Goal: Participate in discussion

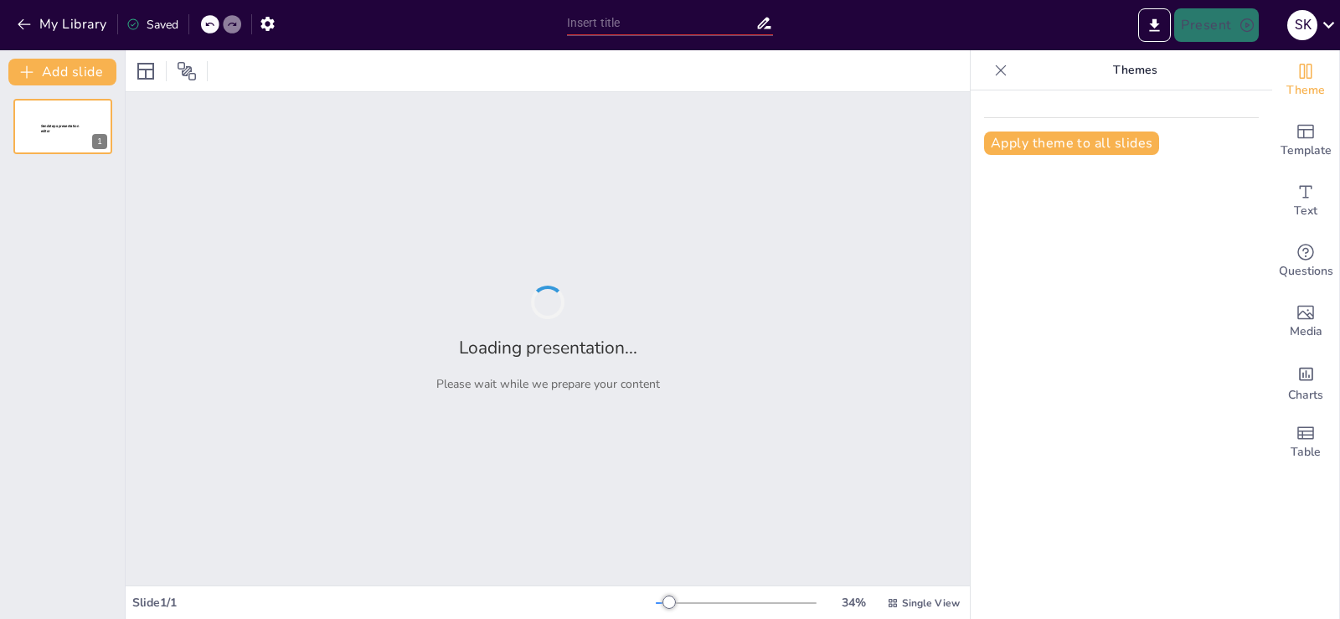
type input "Pembelajaran Transformasi dalam Amalan Klinikal: Mengubah Paradigma Pemikiran"
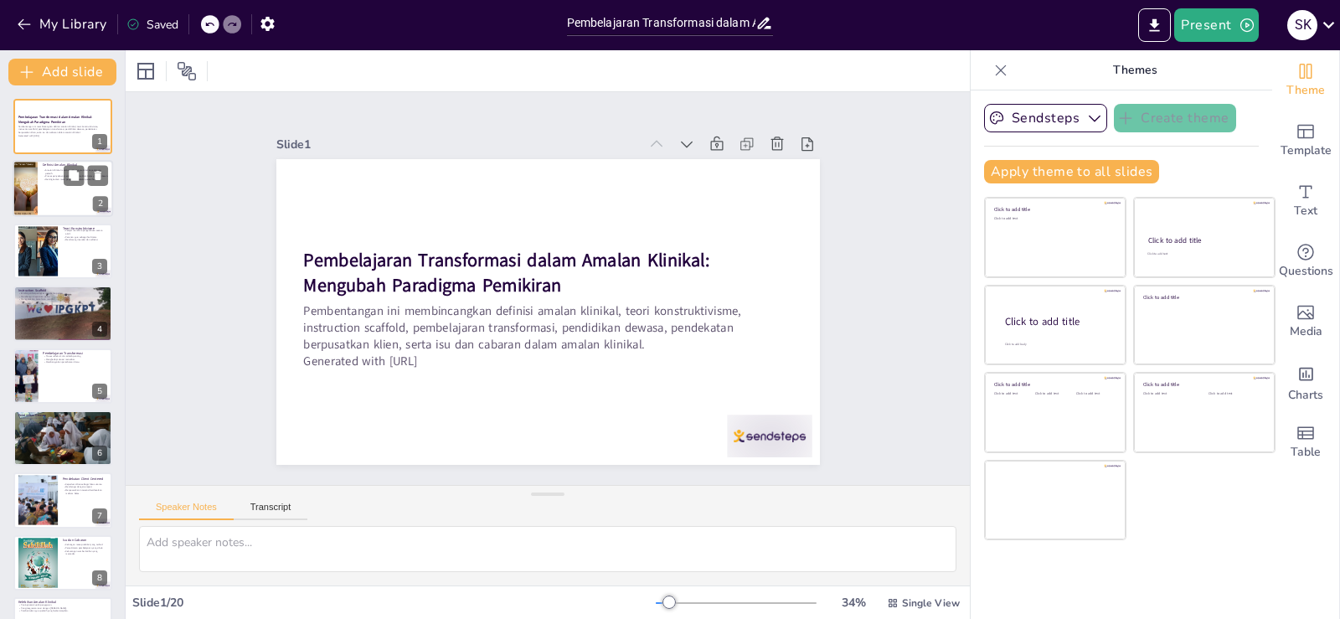
click at [44, 178] on p "Meningkatkan mutu pengajaran melalui pemerhatian." at bounding box center [75, 179] width 65 height 3
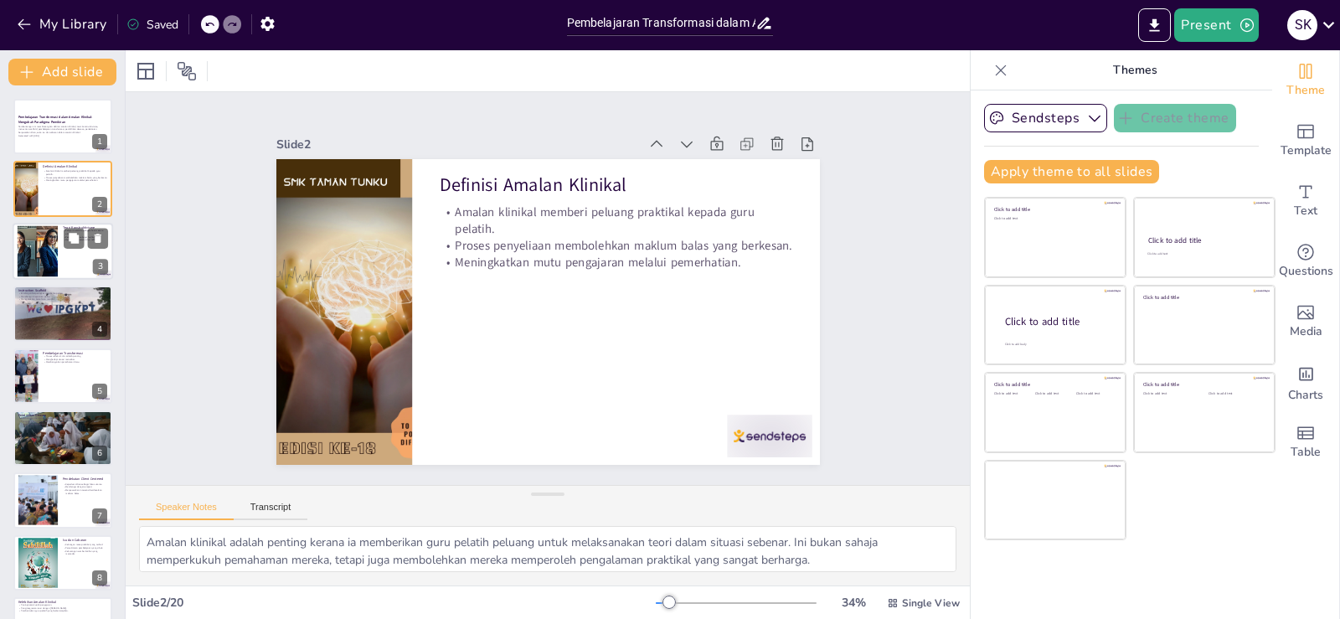
click at [49, 250] on div at bounding box center [37, 250] width 68 height 51
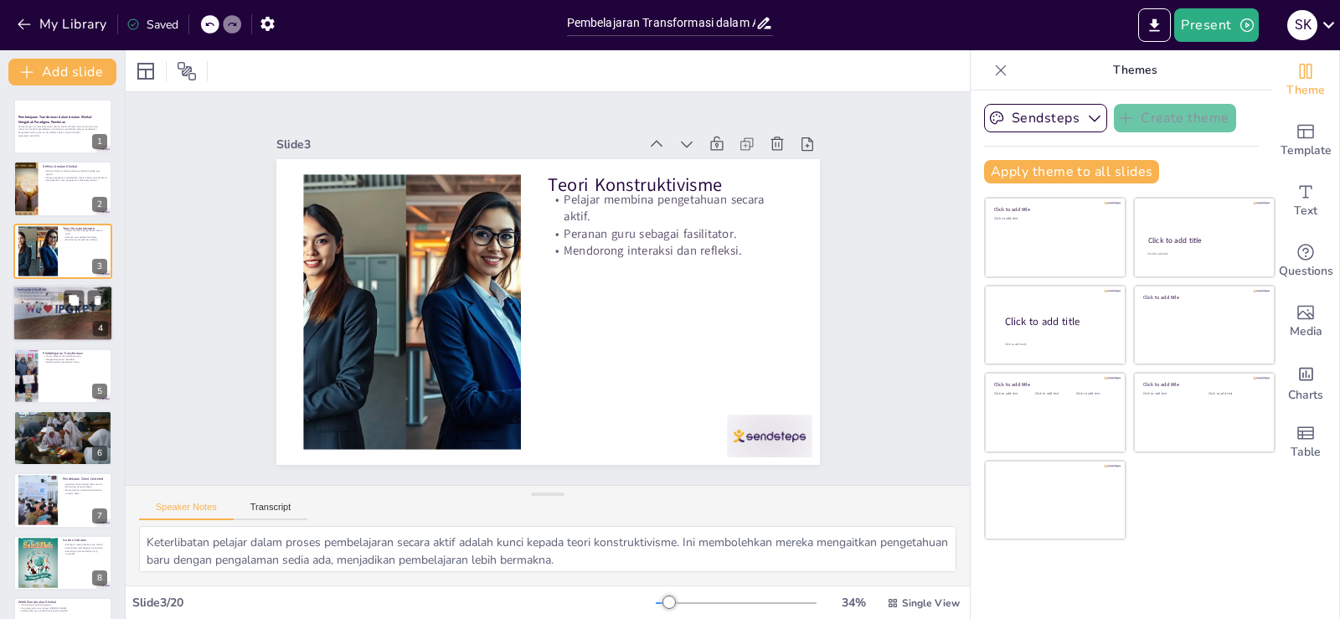
click at [69, 318] on div at bounding box center [63, 313] width 100 height 142
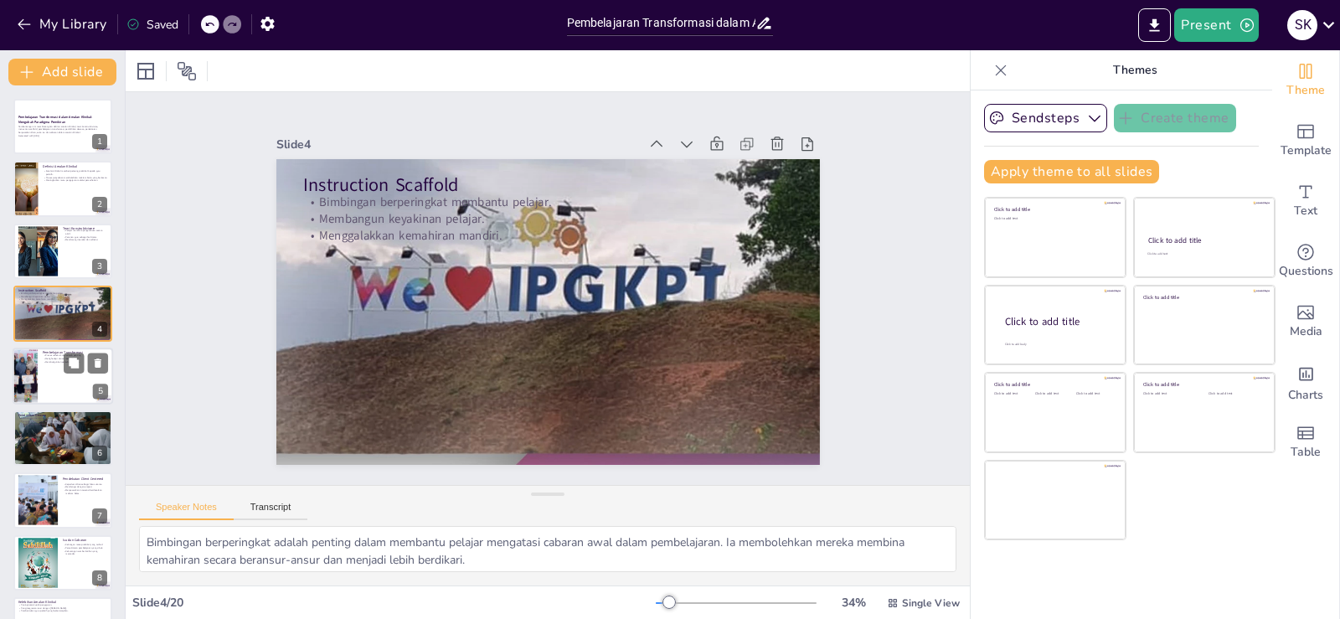
click at [67, 382] on div at bounding box center [63, 376] width 100 height 57
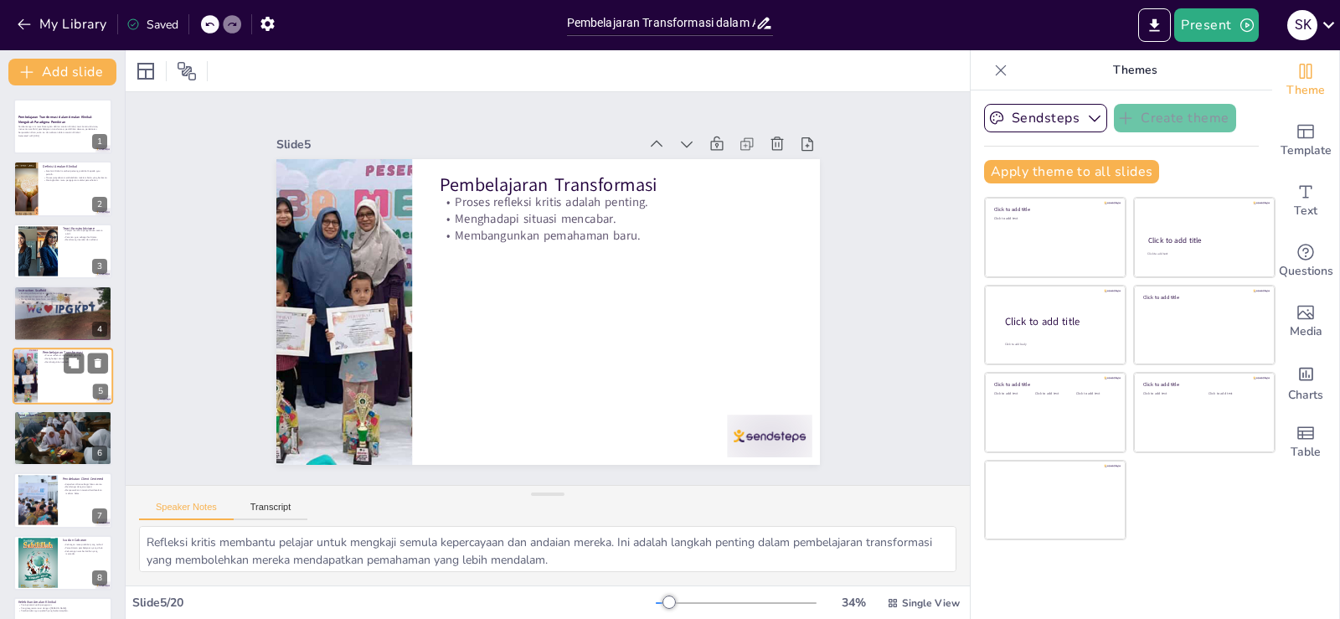
scroll to position [23, 0]
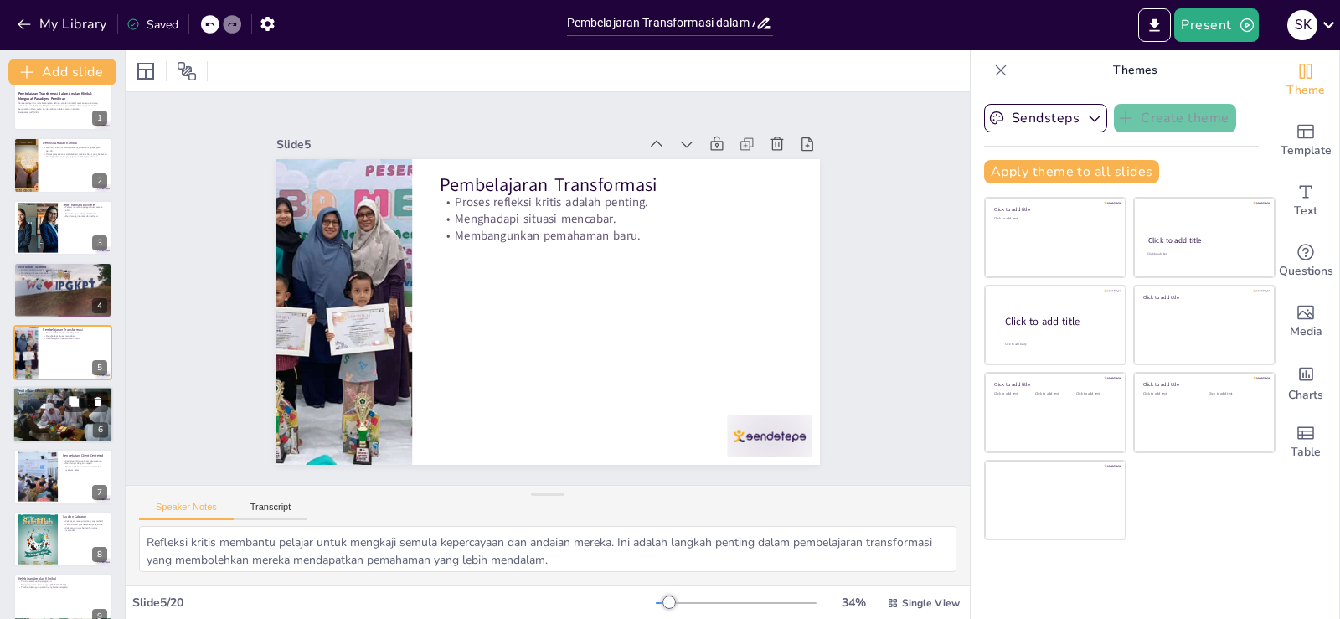
click at [51, 411] on div at bounding box center [63, 414] width 100 height 57
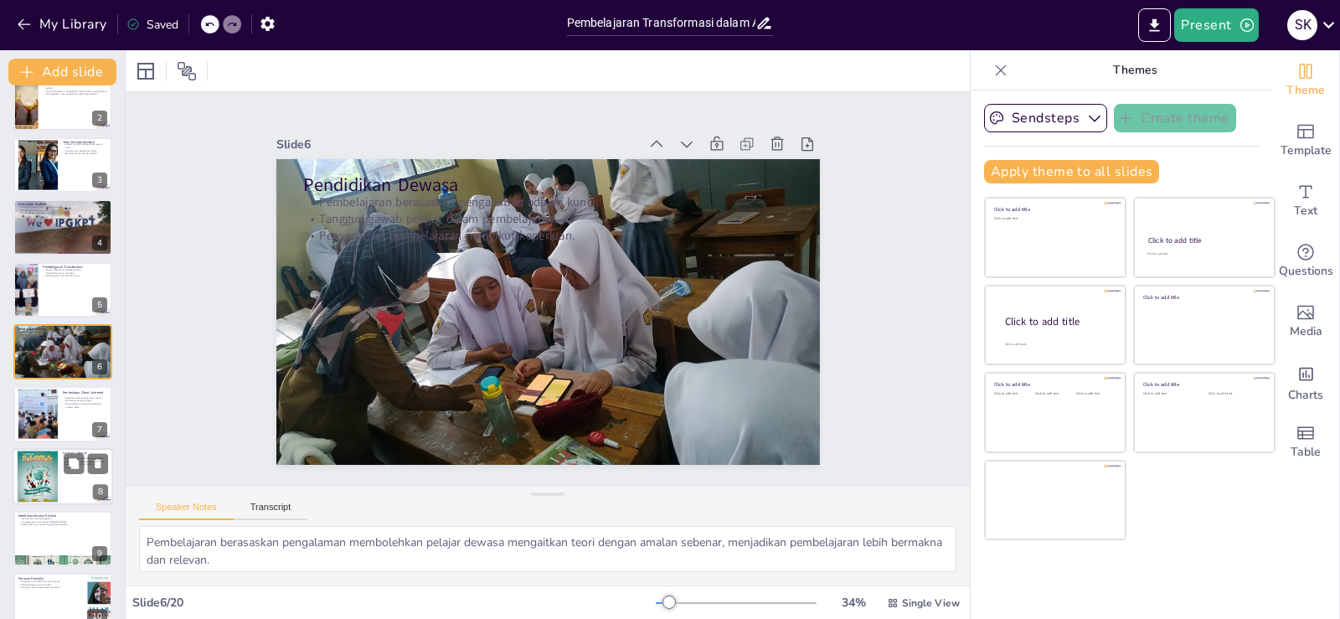
click at [58, 475] on div at bounding box center [63, 476] width 100 height 57
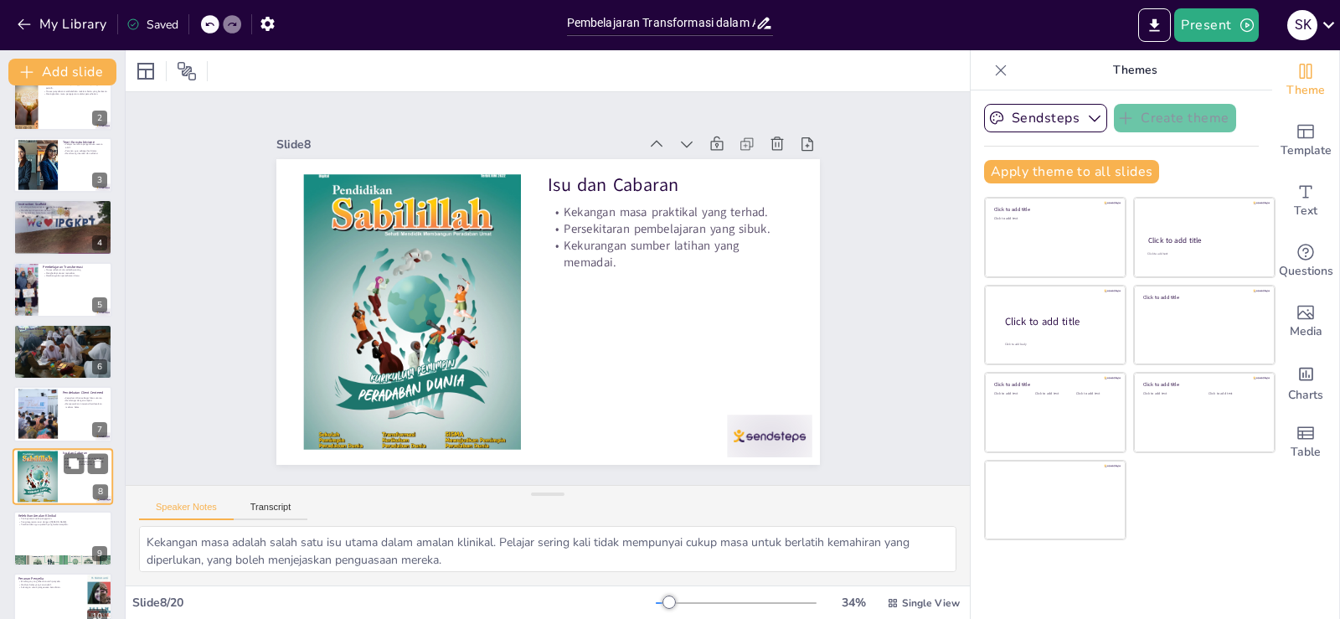
scroll to position [210, 0]
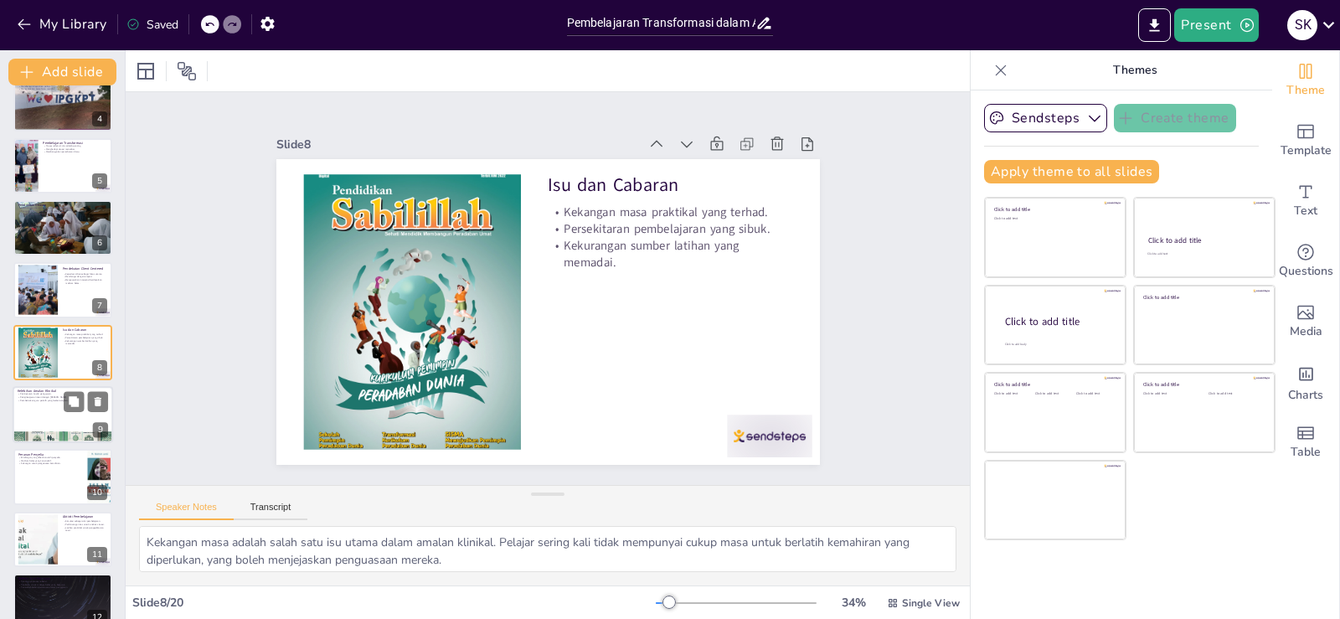
click at [45, 411] on div at bounding box center [63, 414] width 100 height 57
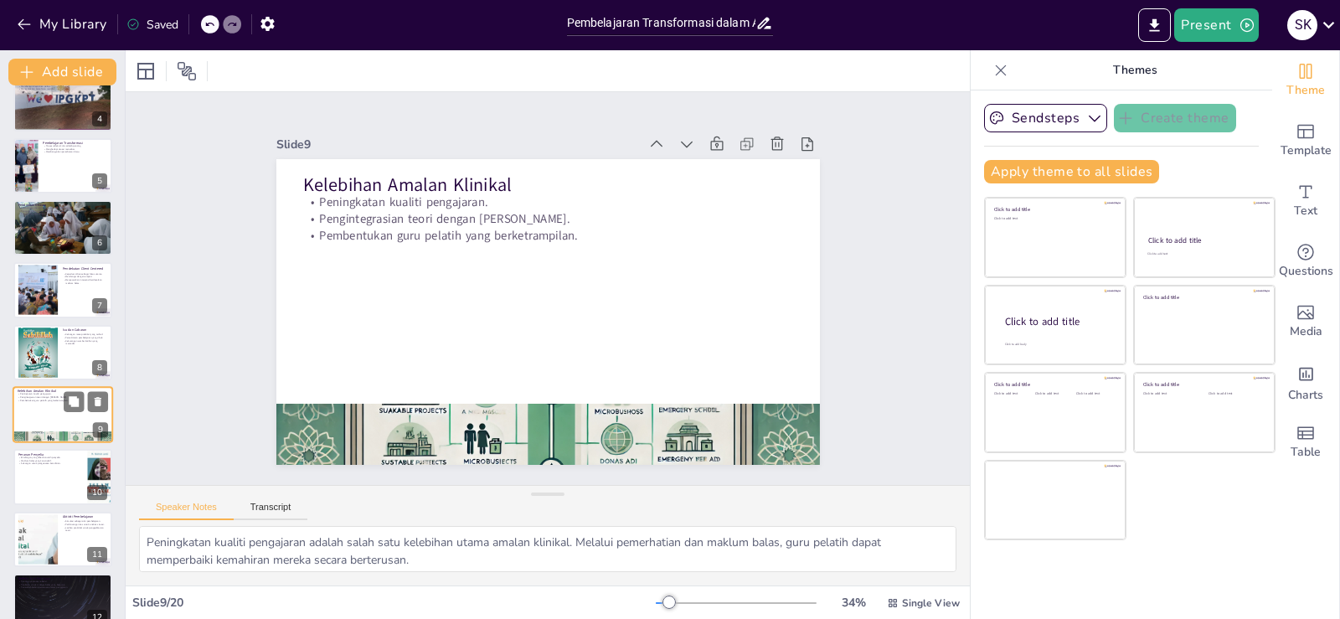
scroll to position [273, 0]
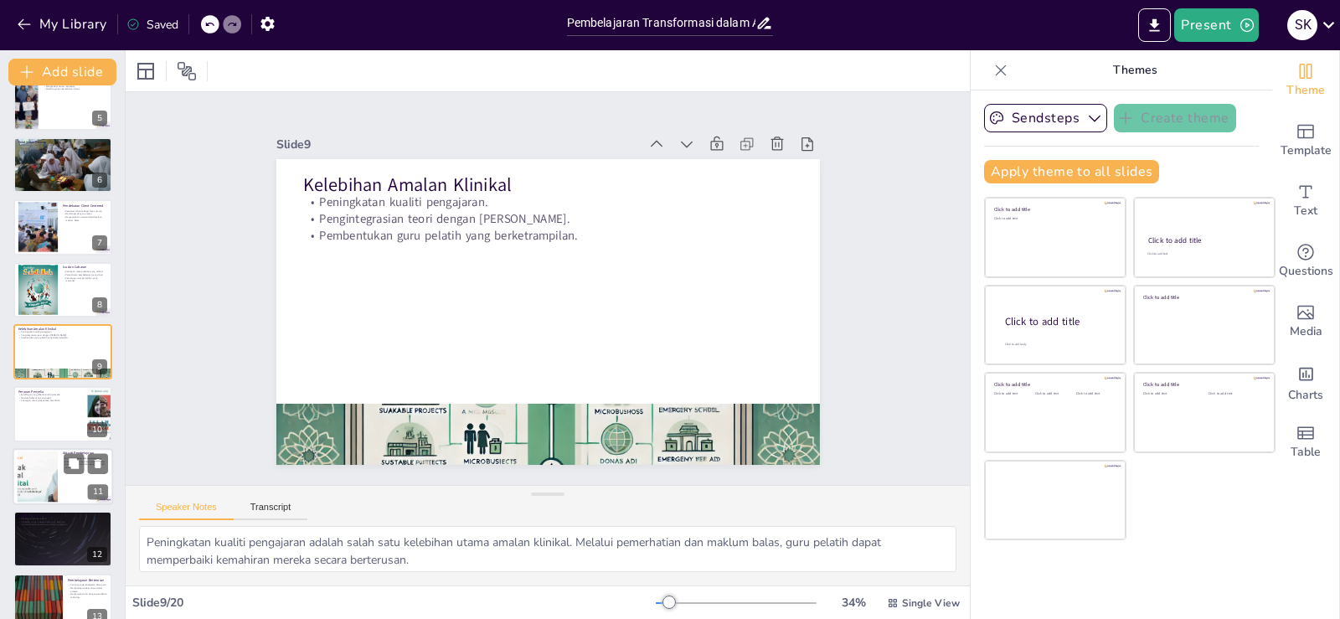
click at [42, 475] on div at bounding box center [37, 476] width 95 height 51
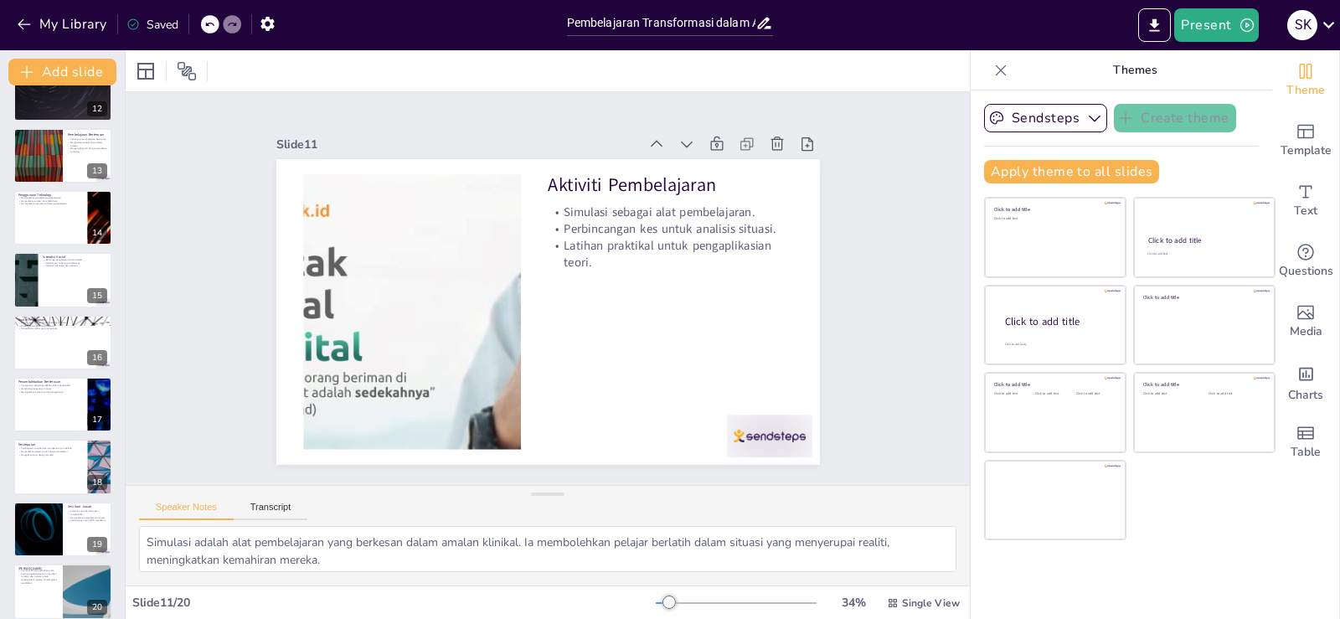
scroll to position [733, 0]
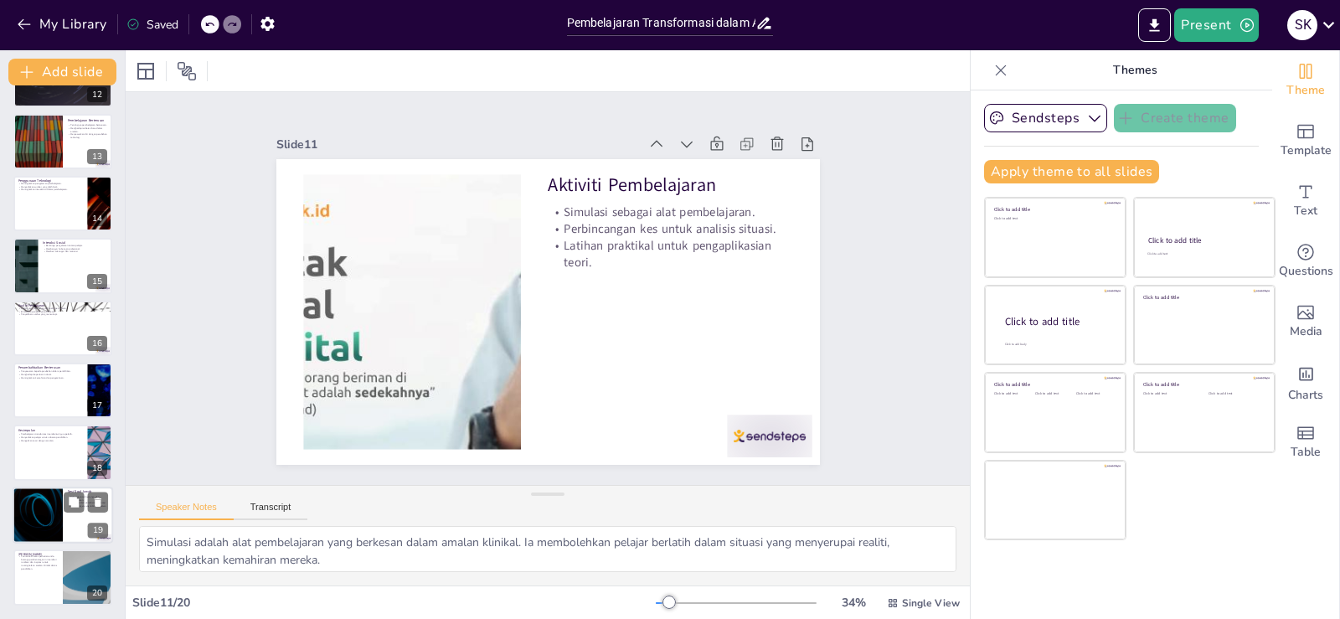
click at [39, 514] on div at bounding box center [37, 515] width 100 height 57
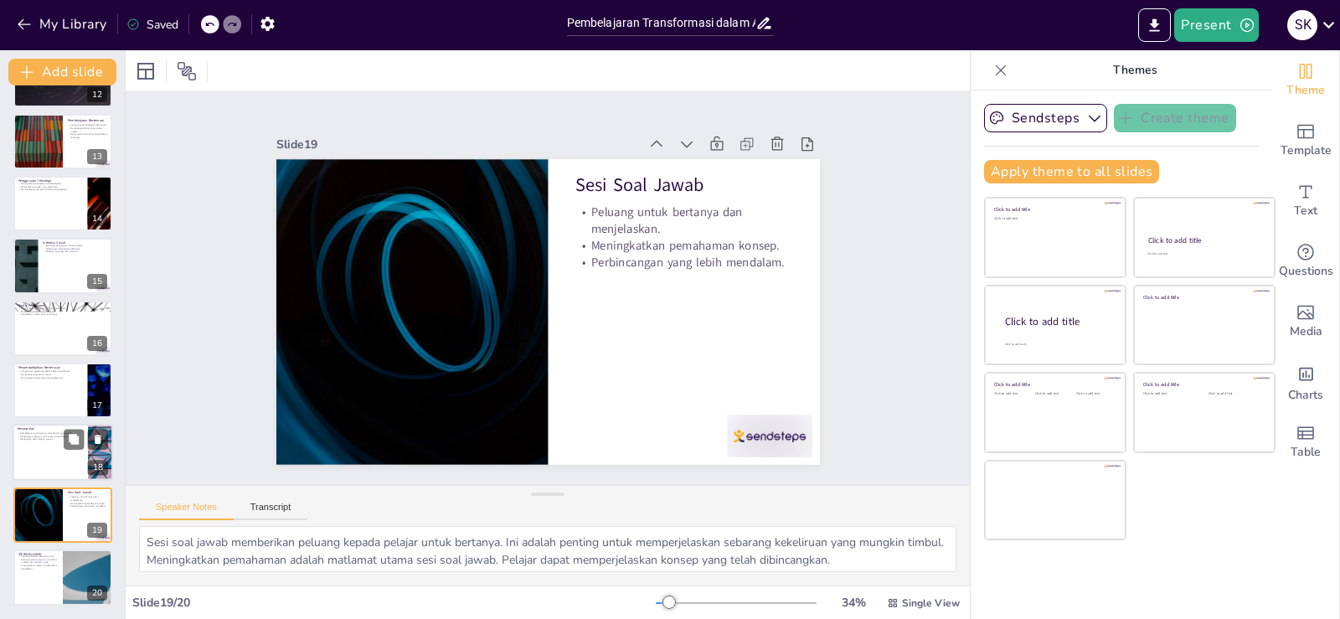
click at [43, 451] on div at bounding box center [63, 453] width 100 height 57
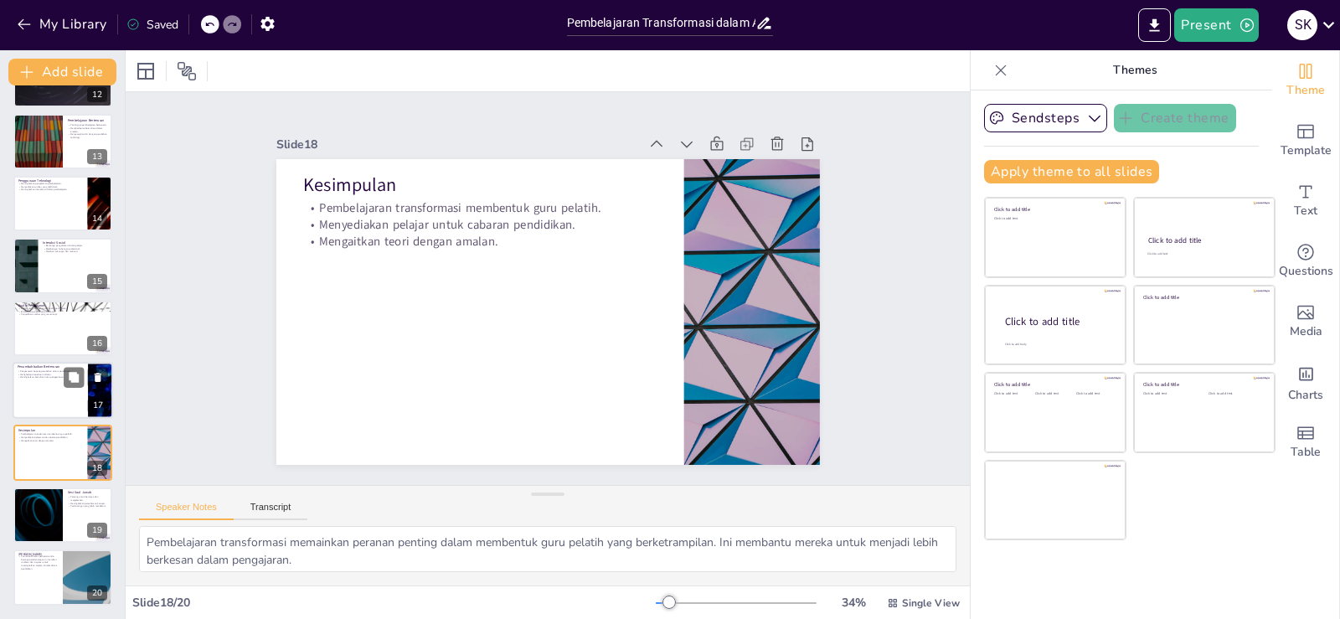
click at [44, 389] on div at bounding box center [63, 390] width 100 height 57
type textarea "Penyesuaian kepada perubahan dalam pendidikan adalah penting untuk memastikan p…"
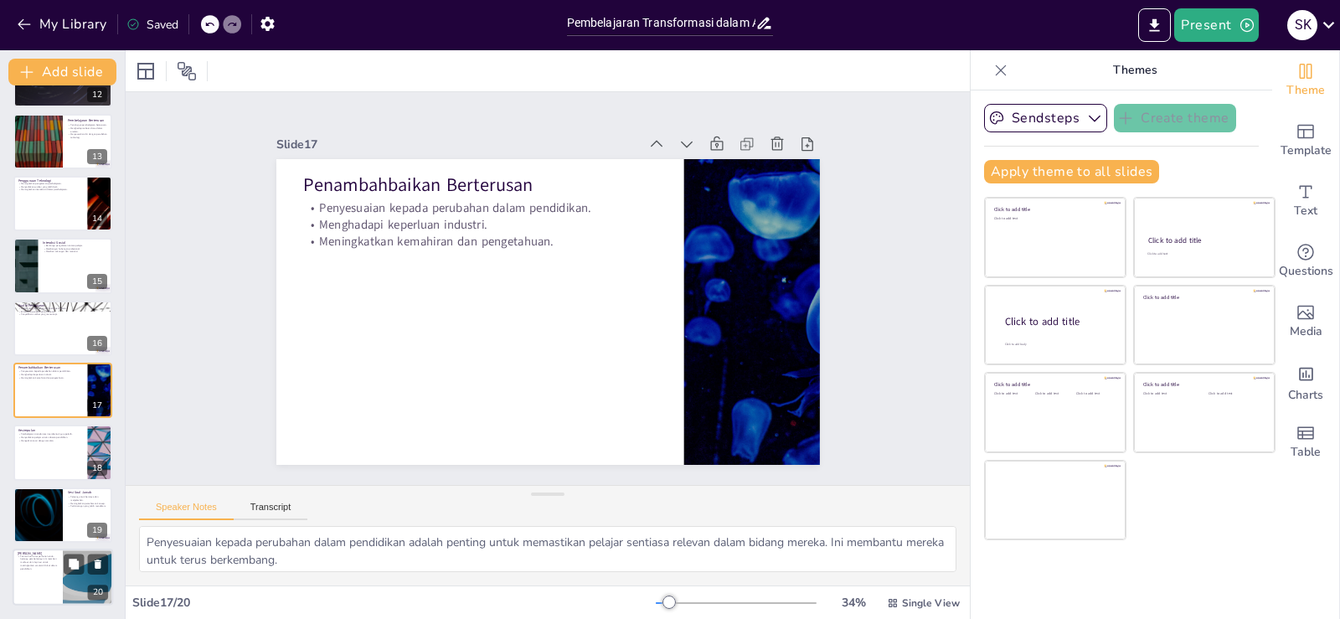
click at [36, 566] on p "Terima kasih atas perhatian anda. Semoga pembentangan ini memberi manfaat dan i…" at bounding box center [38, 562] width 40 height 16
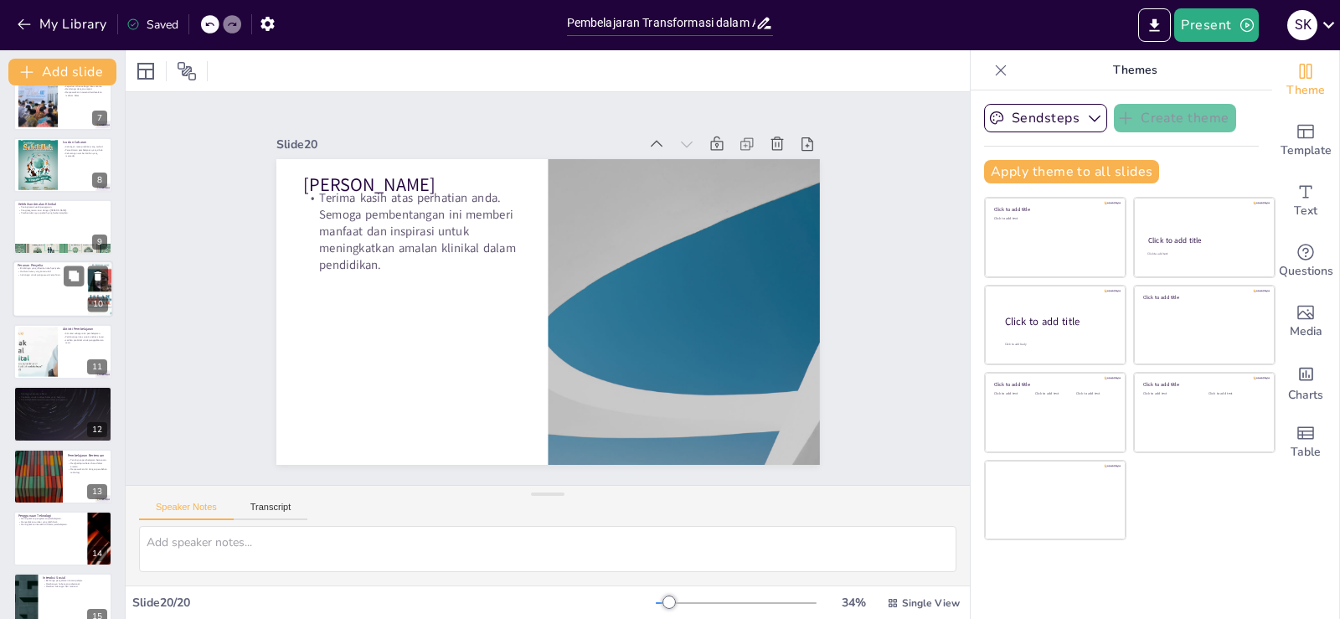
click at [50, 284] on div at bounding box center [63, 289] width 100 height 57
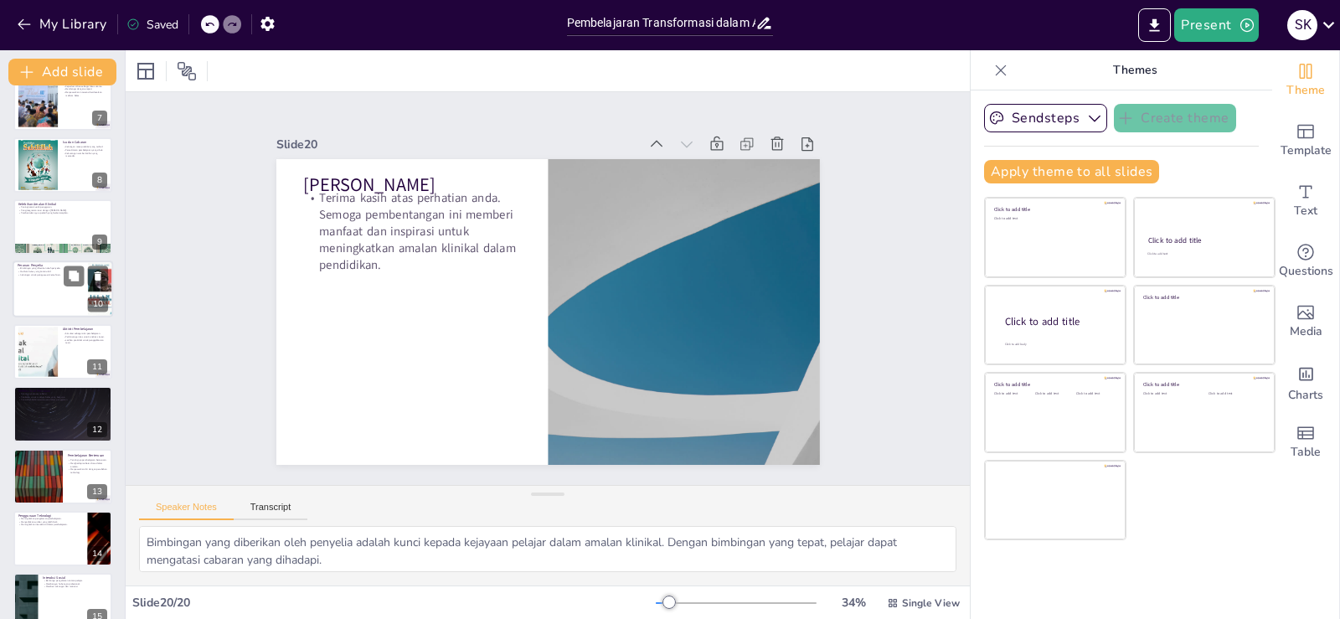
scroll to position [335, 0]
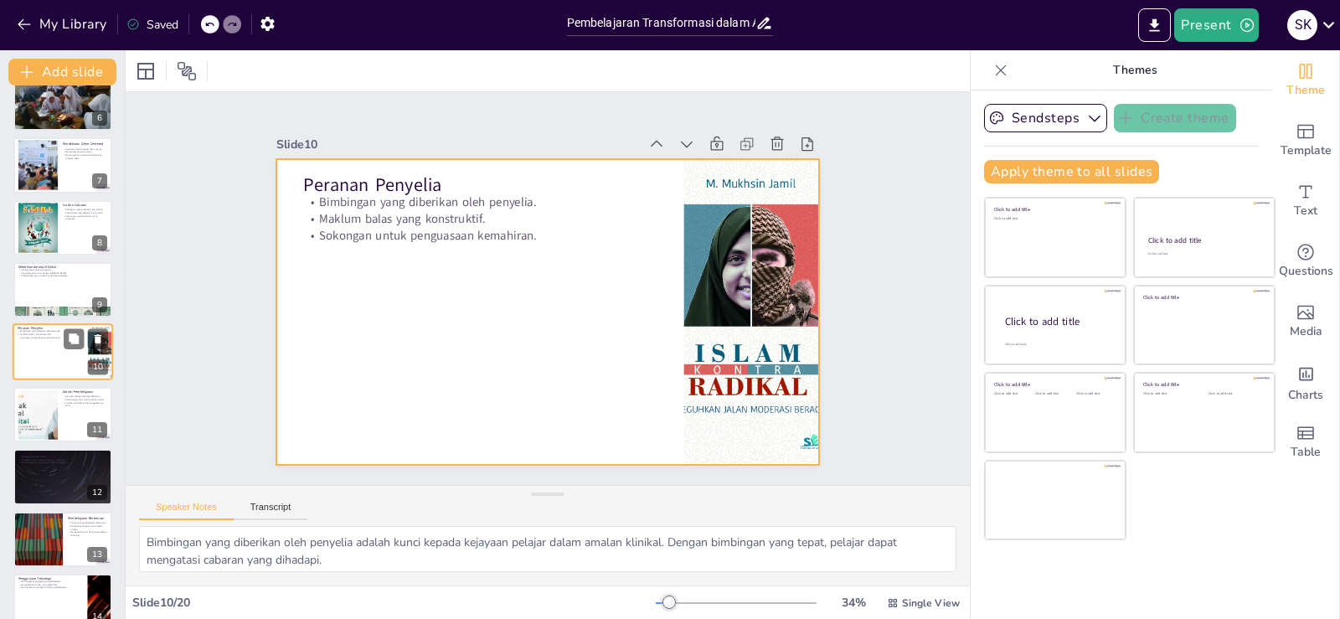
click at [49, 353] on div at bounding box center [63, 352] width 100 height 57
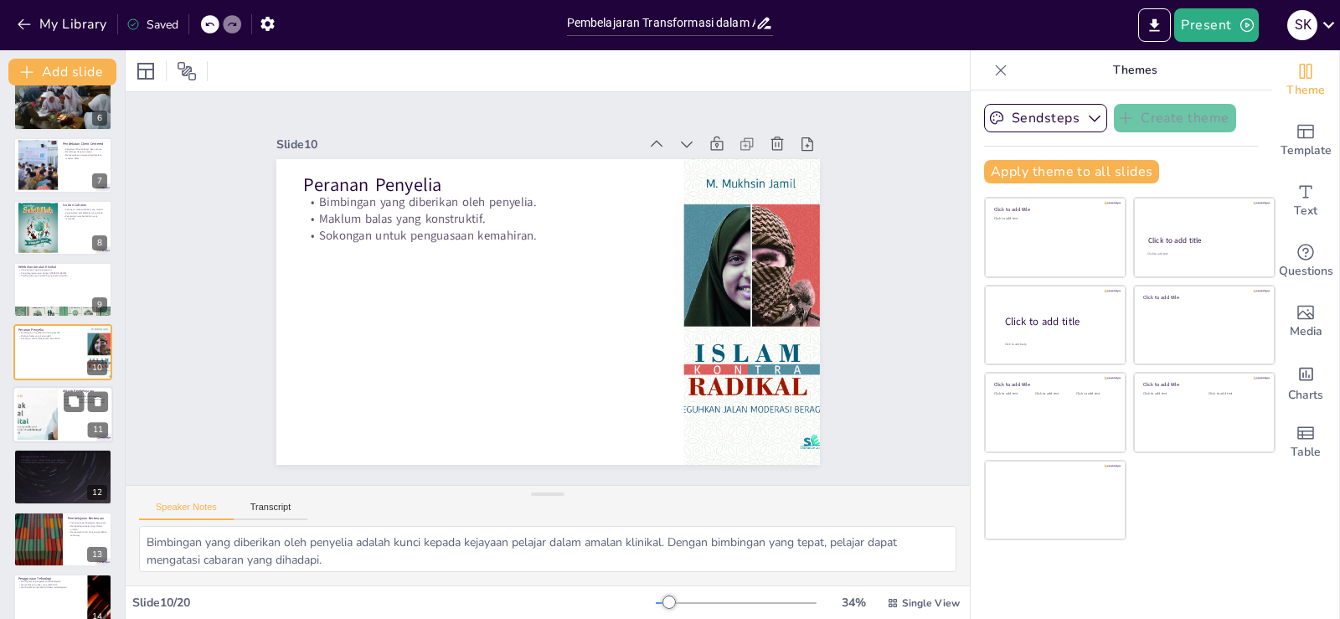
click at [39, 410] on div at bounding box center [37, 414] width 95 height 51
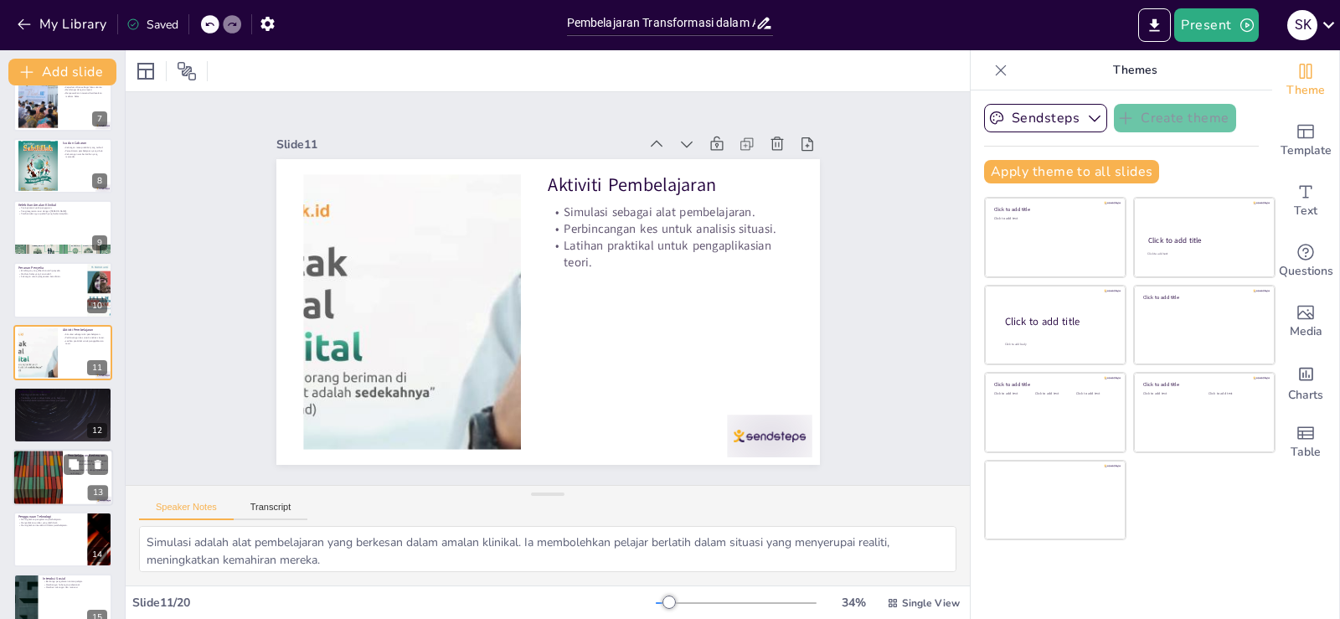
click at [54, 482] on div at bounding box center [37, 477] width 100 height 57
type textarea "Pembelajaran berterusan adalah kunci kepada kejayaan dalam bidang kesihatan. Ia…"
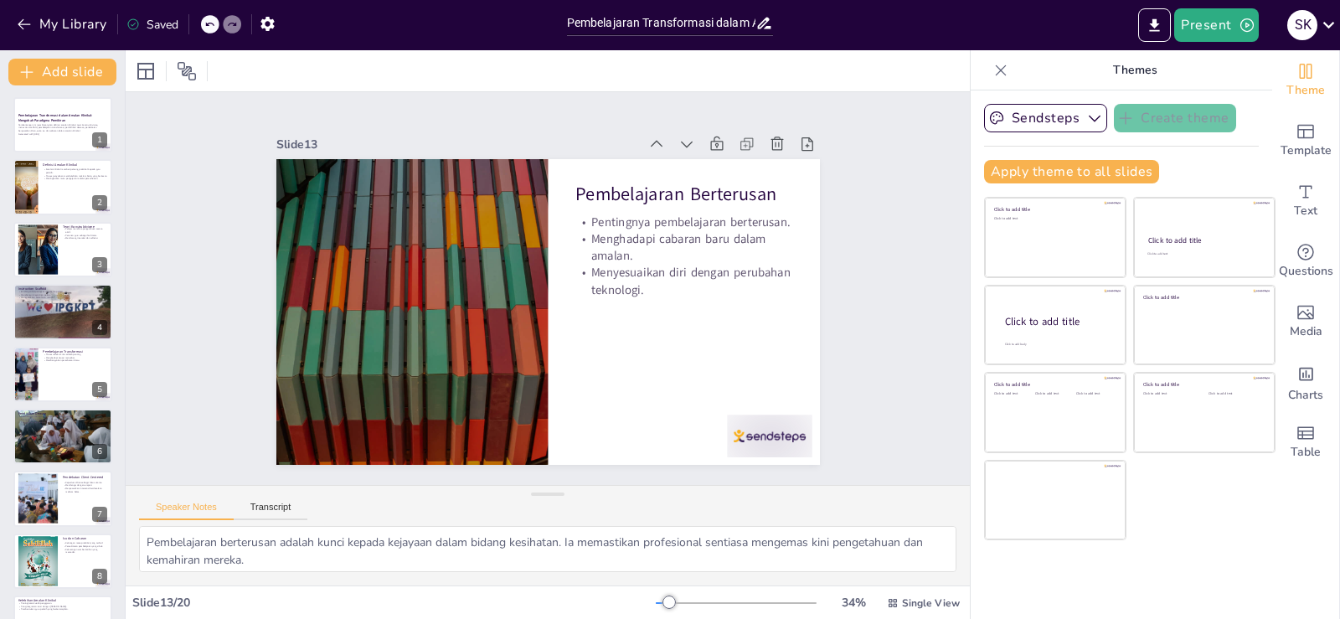
scroll to position [0, 0]
click at [36, 128] on p "Pembentangan ini membincangkan definisi amalan klinikal, teori konstruktivisme,…" at bounding box center [63, 129] width 90 height 9
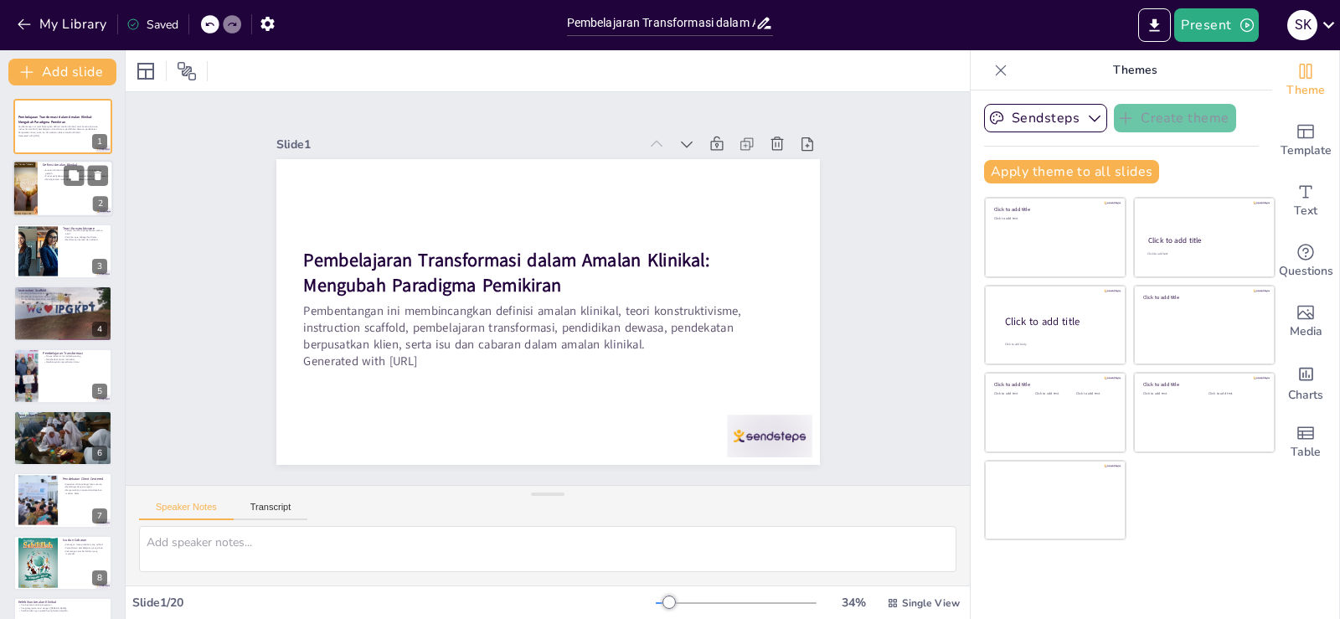
click at [38, 187] on div at bounding box center [63, 189] width 100 height 57
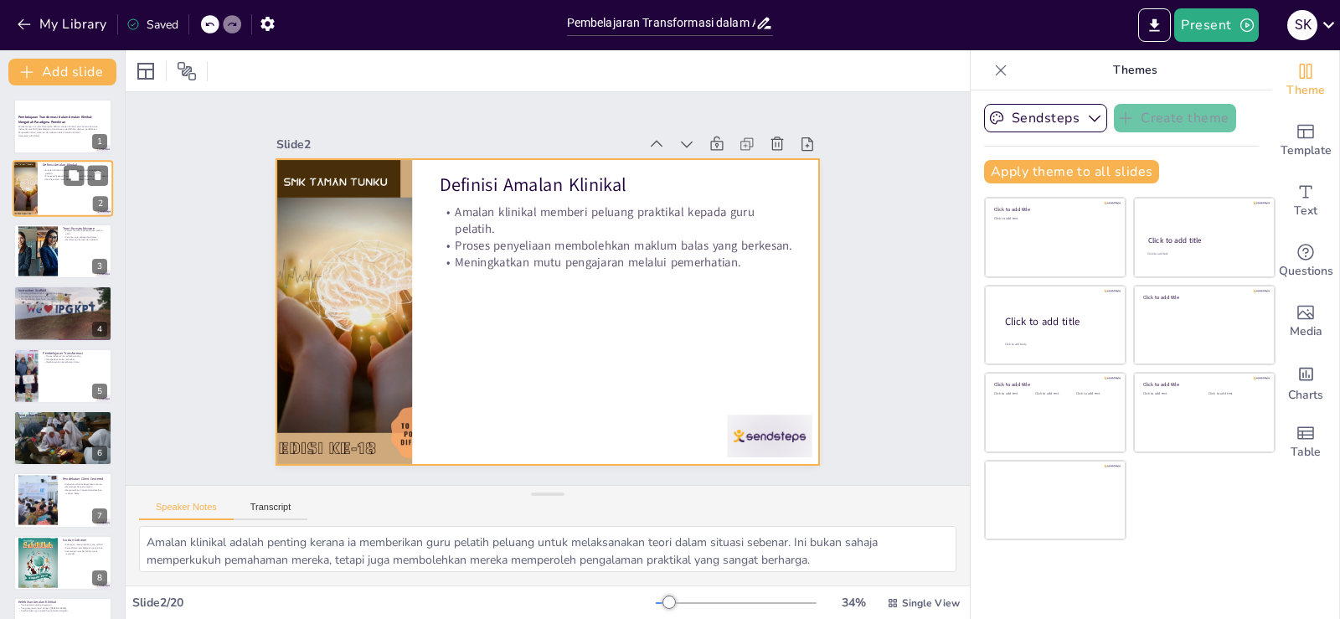
click at [55, 186] on div at bounding box center [63, 189] width 100 height 57
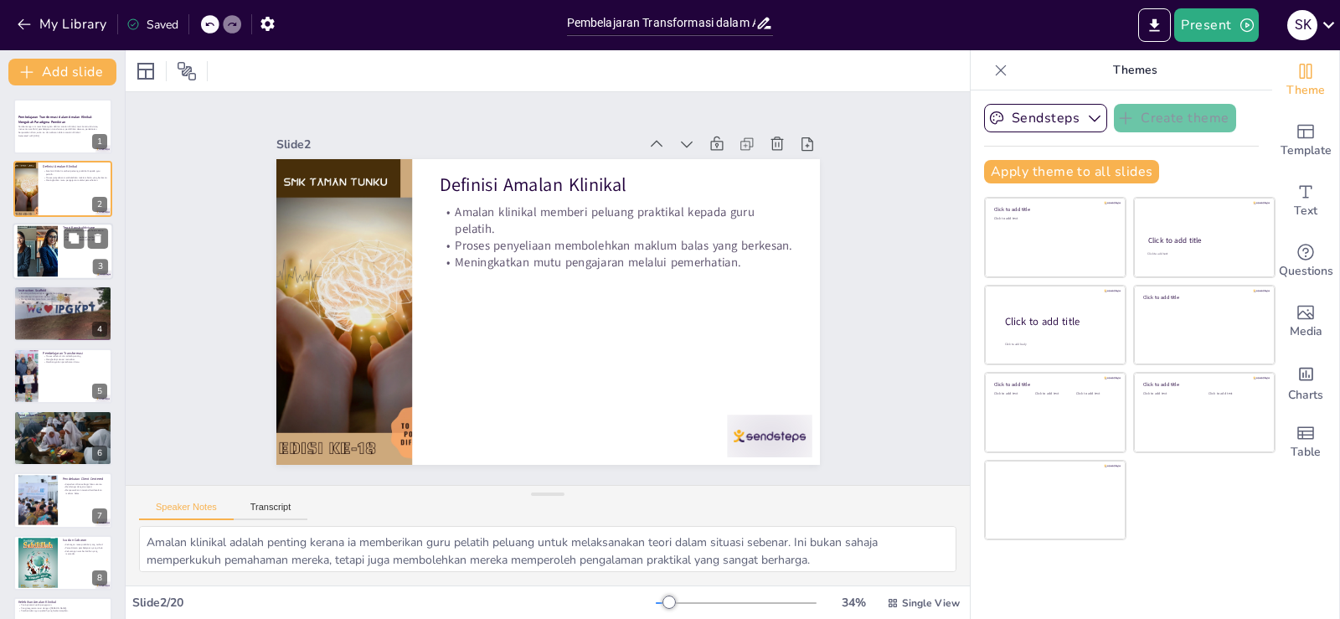
click at [54, 240] on div at bounding box center [37, 250] width 68 height 51
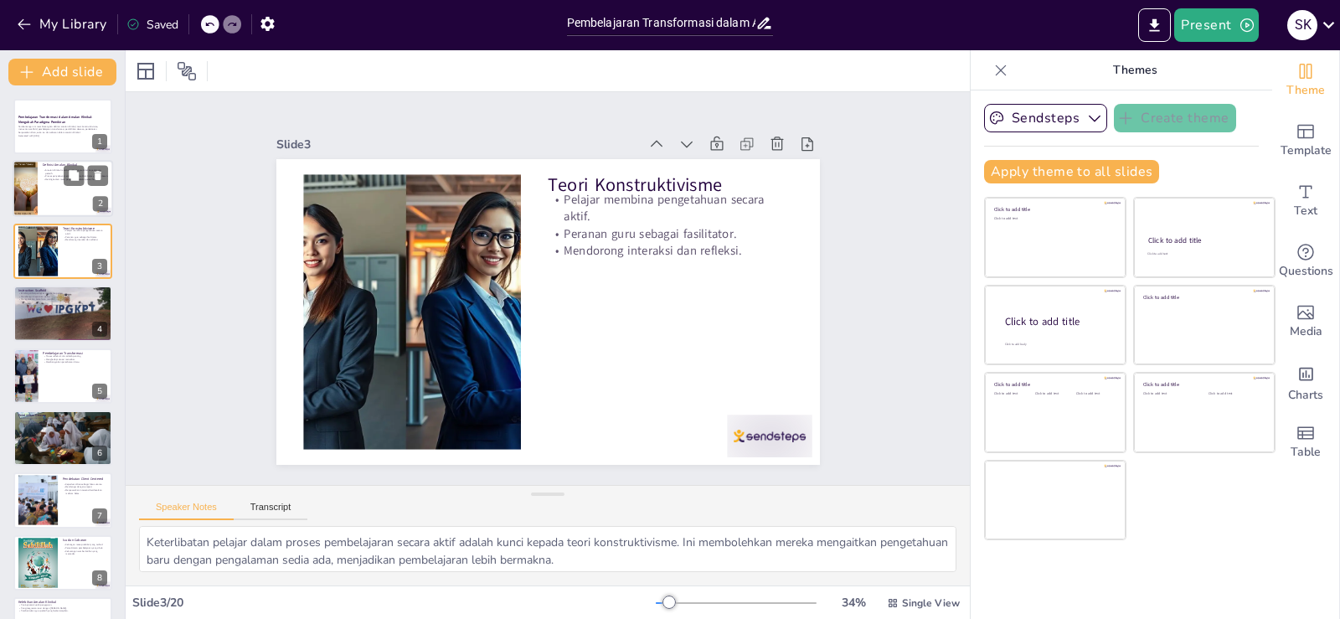
click at [59, 176] on p "Proses penyeliaan membolehkan maklum balas yang berkesan." at bounding box center [75, 176] width 65 height 3
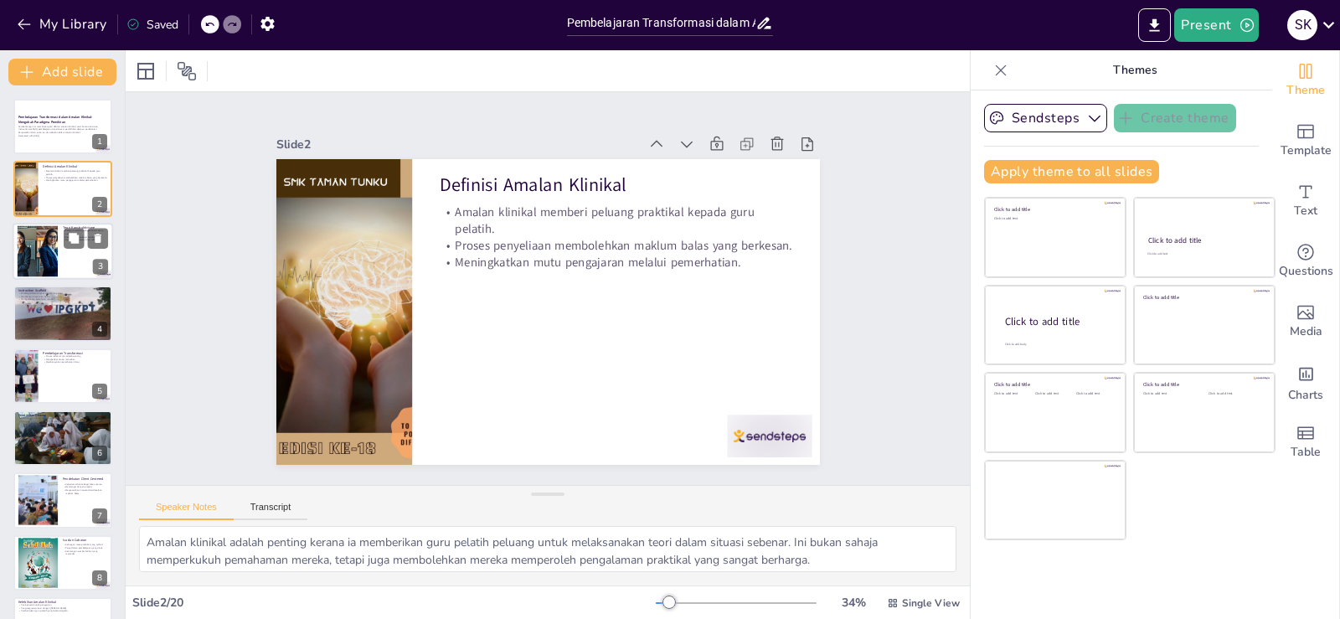
click at [54, 265] on div at bounding box center [37, 250] width 68 height 51
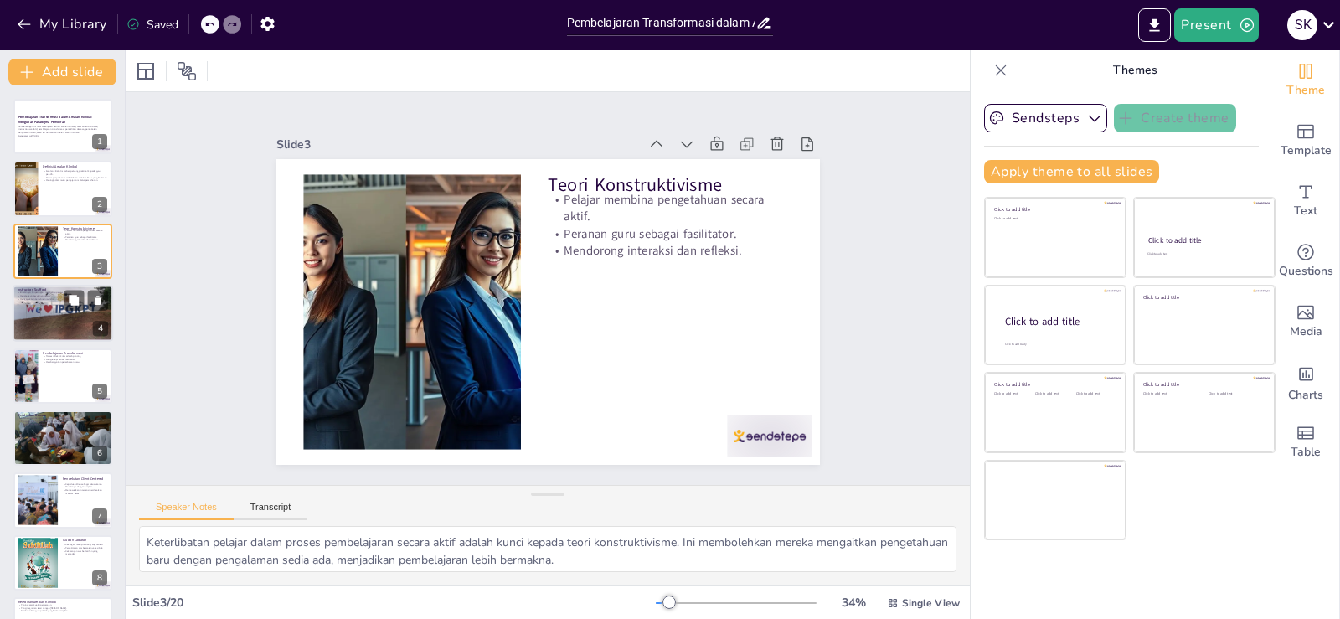
click at [59, 312] on div at bounding box center [63, 313] width 100 height 142
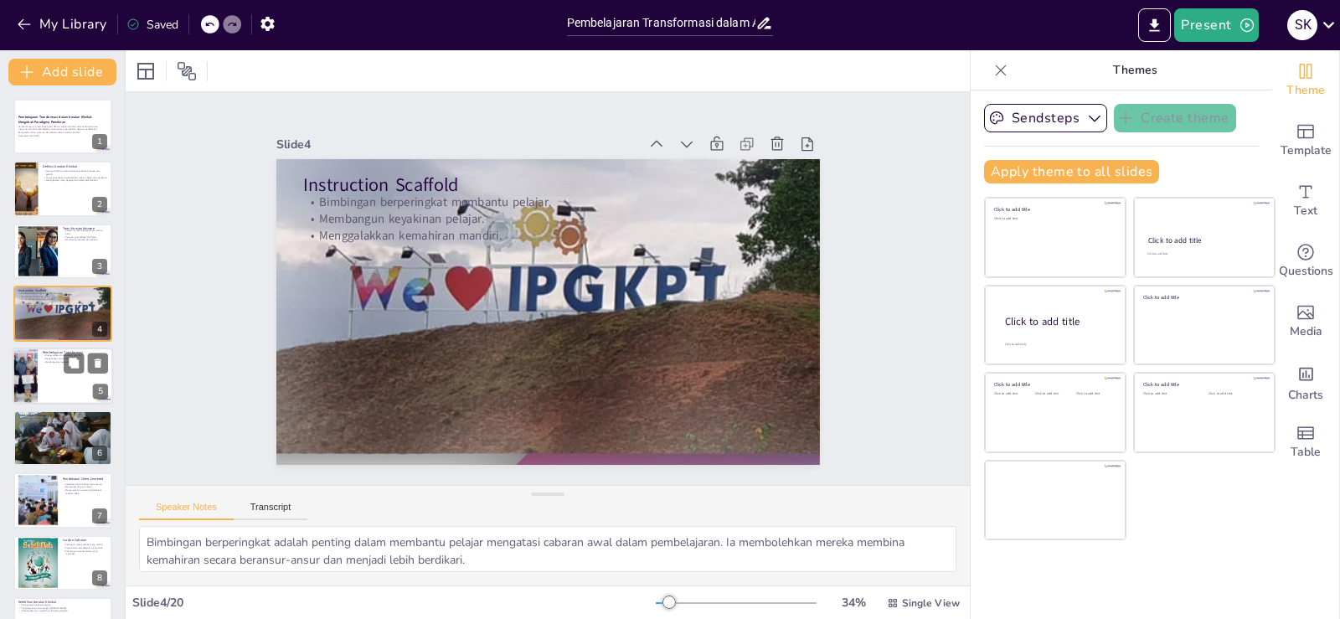
click at [51, 367] on div at bounding box center [63, 376] width 100 height 57
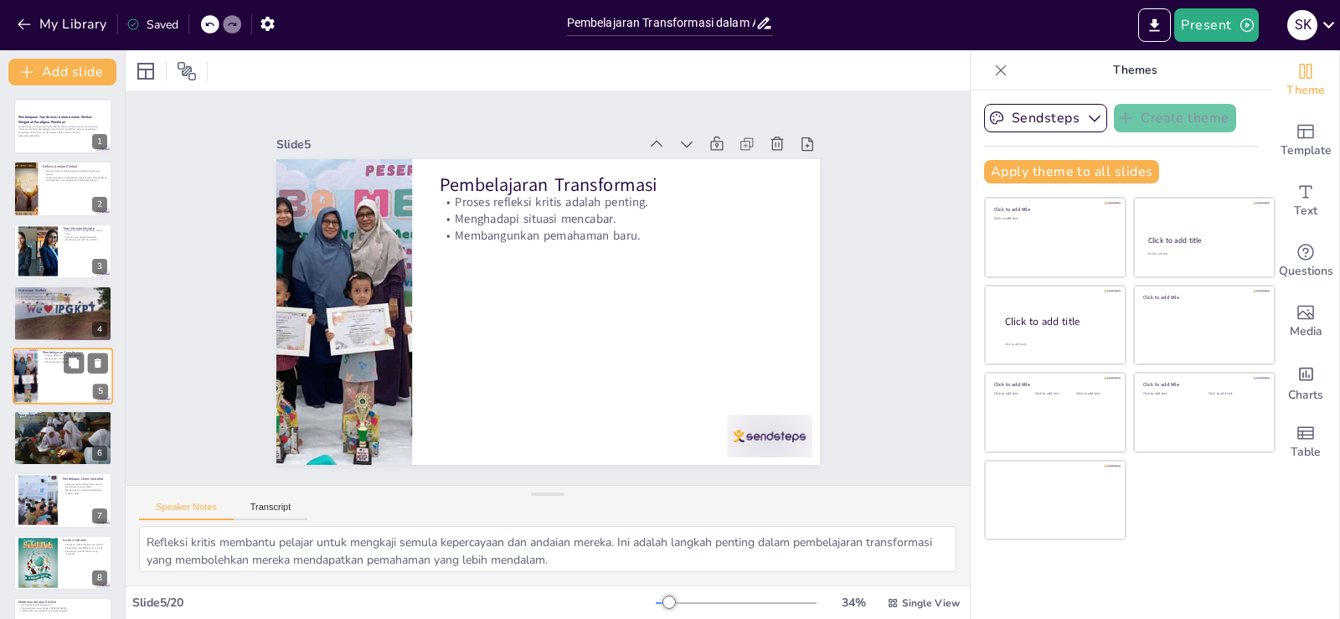
scroll to position [23, 0]
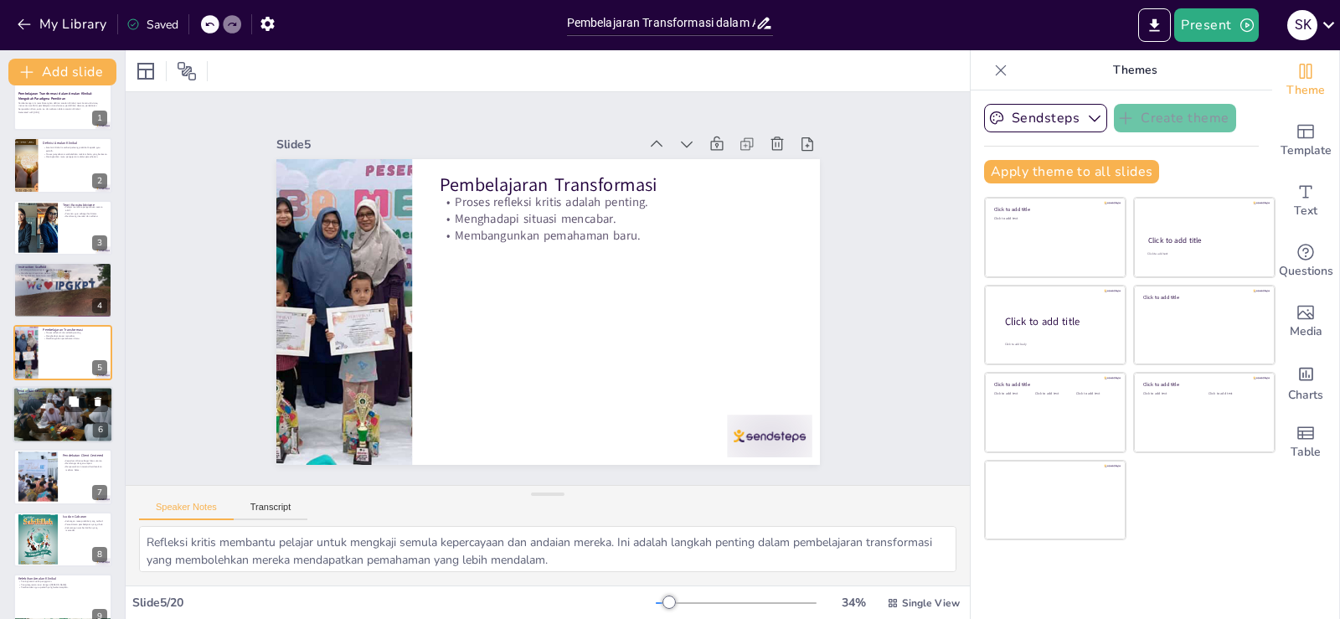
click at [53, 406] on div at bounding box center [63, 414] width 100 height 57
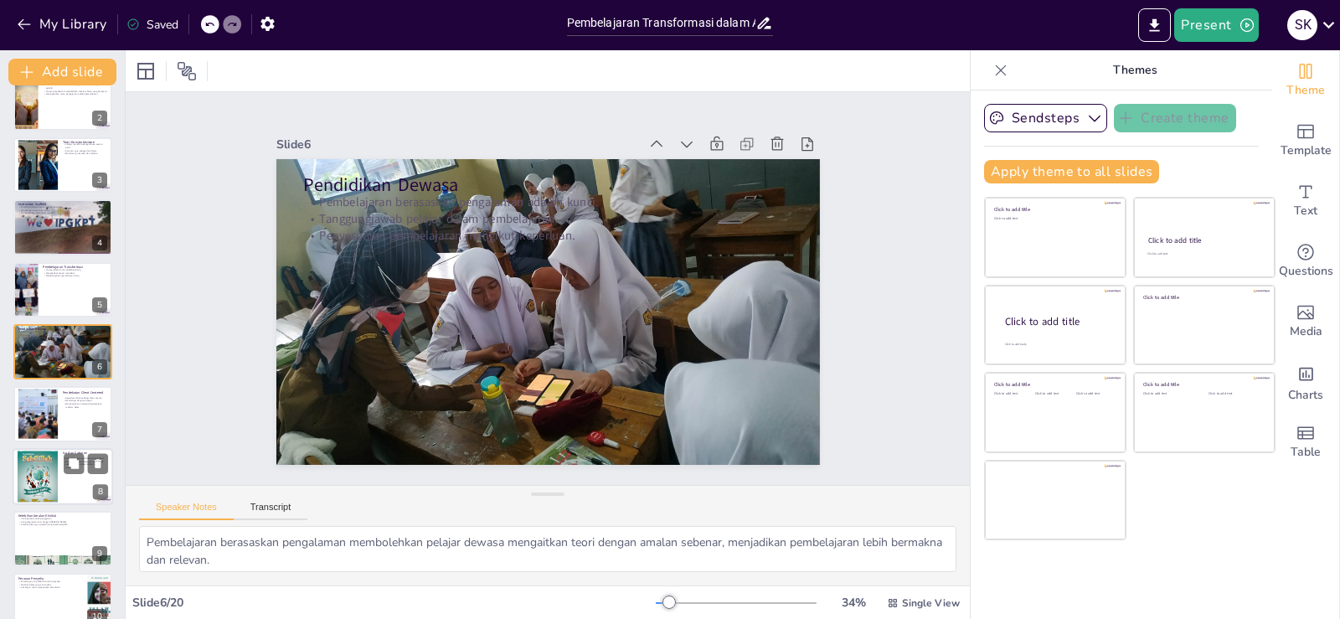
click at [49, 492] on div at bounding box center [38, 476] width 40 height 57
type textarea "Kekangan masa adalah salah satu isu utama dalam amalan klinikal. Pelajar sering…"
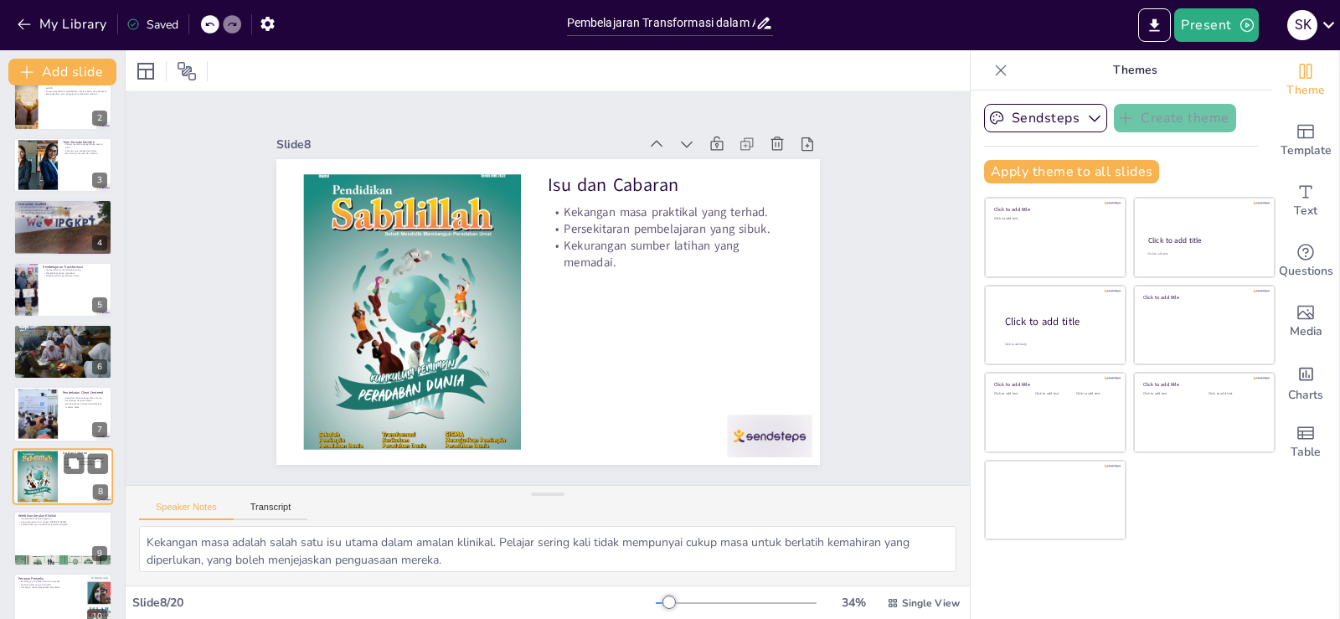
scroll to position [210, 0]
